Goal: Contribute content: Add original content to the website for others to see

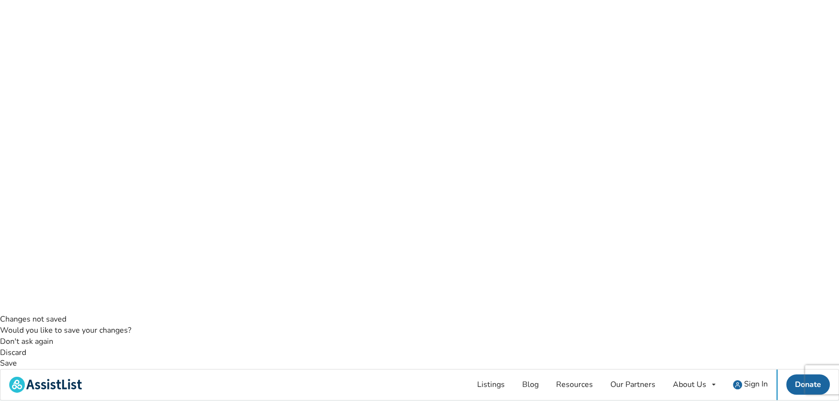
scroll to position [132, 0]
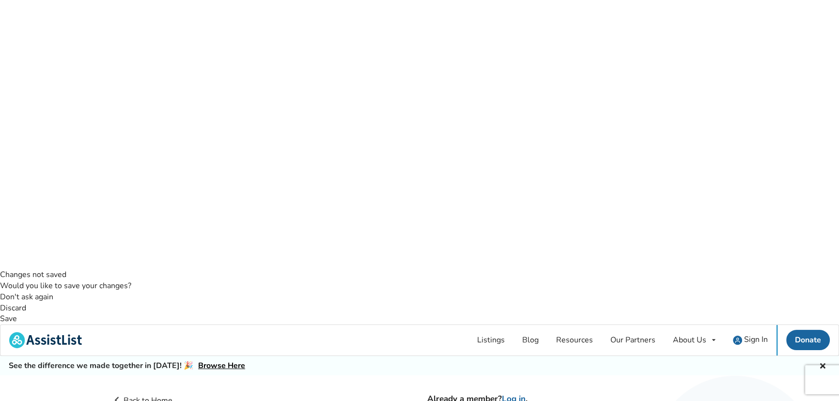
checkbox input "true"
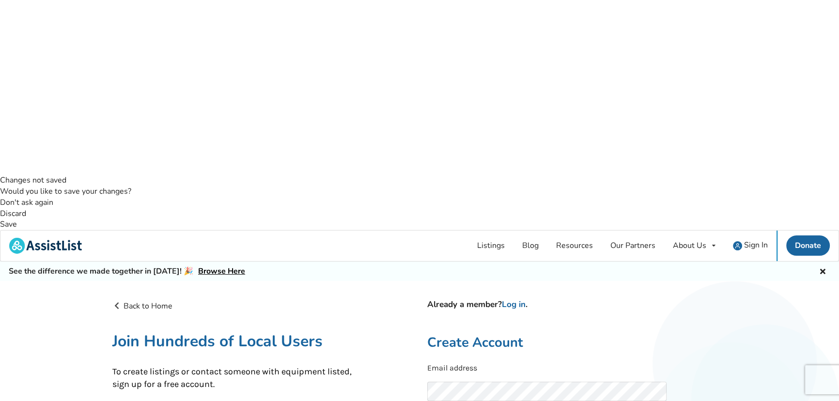
scroll to position [182, 0]
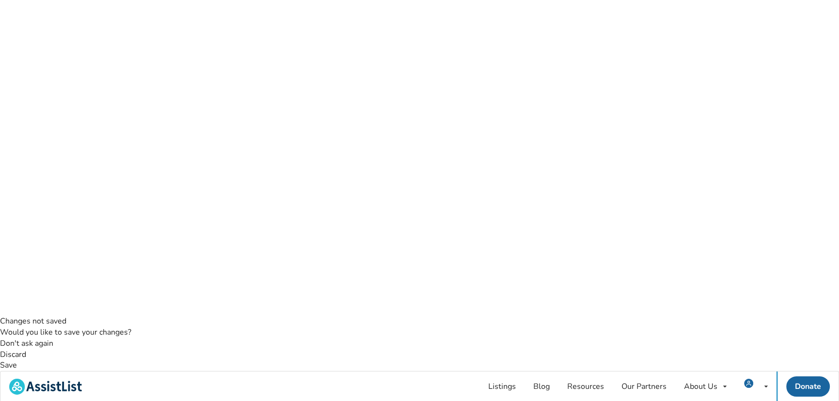
scroll to position [88, 0]
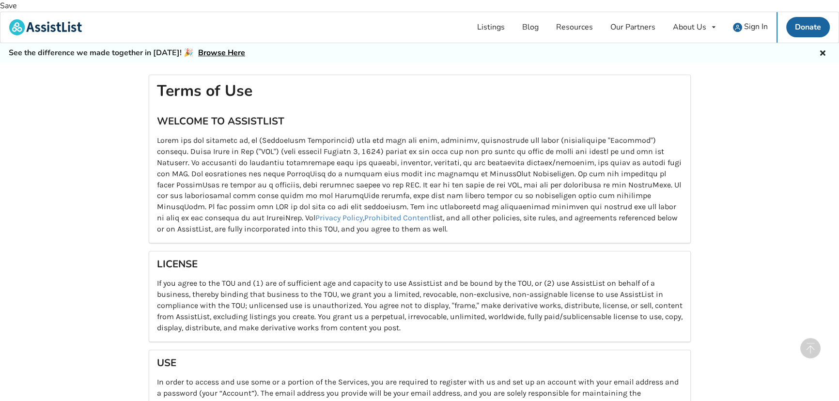
scroll to position [421, 0]
